Goal: Complete application form

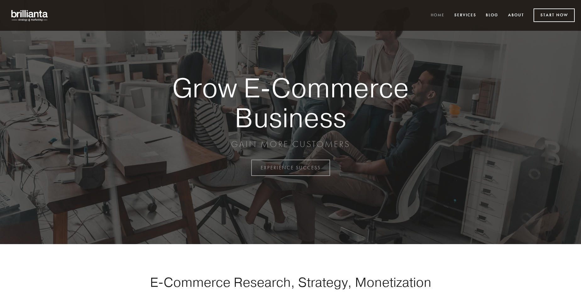
scroll to position [1648, 0]
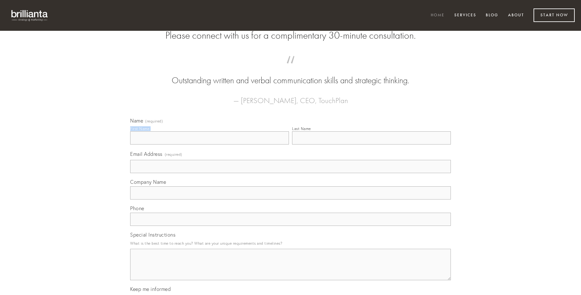
type input "[PERSON_NAME]"
click at [371, 145] on input "Last Name" at bounding box center [371, 137] width 159 height 13
type input "[PERSON_NAME]"
click at [290, 173] on input "Email Address (required)" at bounding box center [290, 166] width 321 height 13
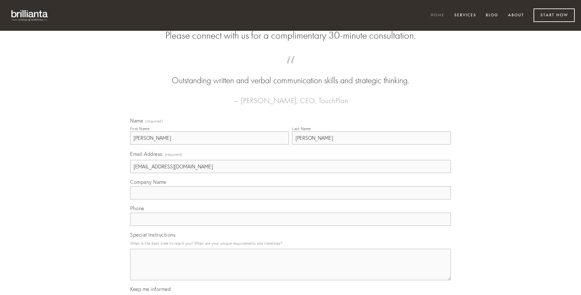
type input "[EMAIL_ADDRESS][DOMAIN_NAME]"
click at [290, 200] on input "Company Name" at bounding box center [290, 192] width 321 height 13
type input "deludo"
click at [290, 226] on input "text" at bounding box center [290, 219] width 321 height 13
click at [290, 270] on textarea "Special Instructions" at bounding box center [290, 264] width 321 height 31
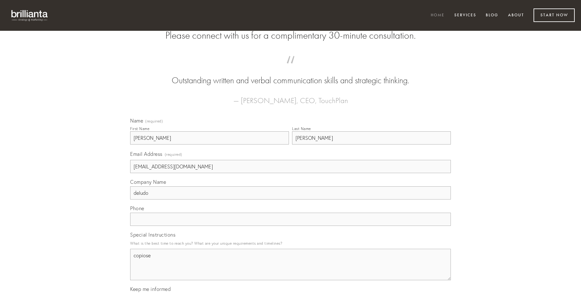
type textarea "copiose"
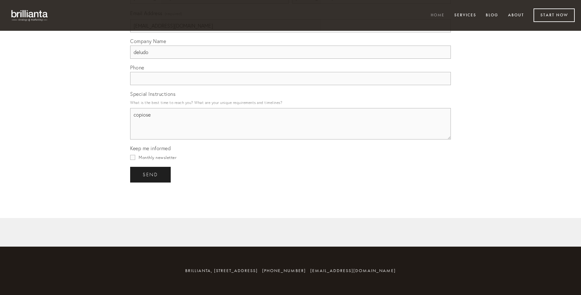
click at [151, 174] on span "send" at bounding box center [150, 175] width 15 height 6
